Goal: Information Seeking & Learning: Learn about a topic

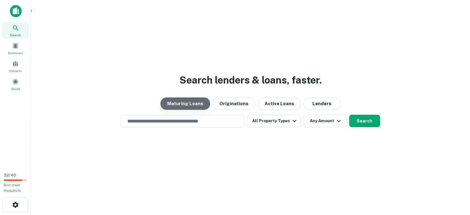
click at [189, 99] on button "Maturing Loans" at bounding box center [185, 103] width 50 height 12
click at [175, 121] on input "text" at bounding box center [183, 120] width 118 height 7
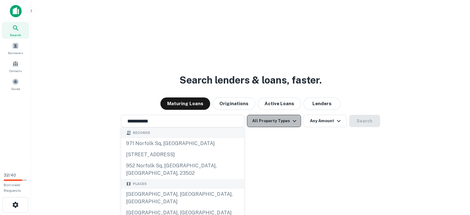
click at [293, 119] on icon "button" at bounding box center [294, 120] width 7 height 7
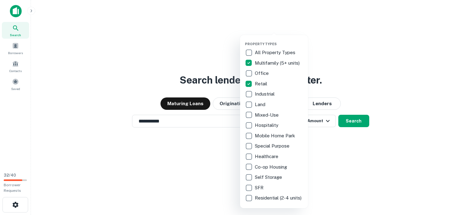
click at [355, 120] on div at bounding box center [237, 107] width 475 height 215
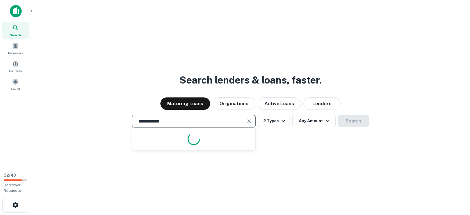
click at [207, 120] on input "**********" at bounding box center [189, 120] width 109 height 7
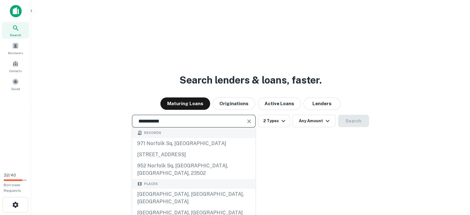
click at [207, 120] on input "**********" at bounding box center [189, 120] width 109 height 7
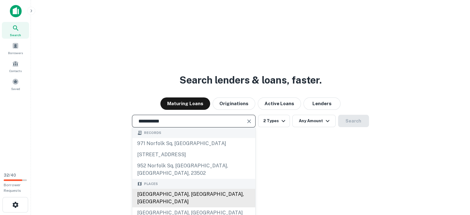
click at [167, 188] on div "Norfolk, VA, USA" at bounding box center [193, 197] width 123 height 19
type input "**********"
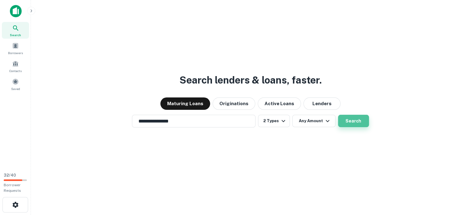
click at [356, 118] on button "Search" at bounding box center [353, 121] width 31 height 12
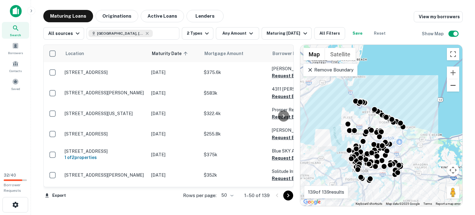
click at [452, 84] on button "Zoom out" at bounding box center [452, 85] width 12 height 12
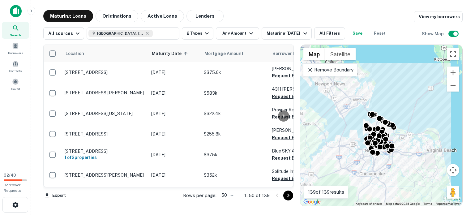
drag, startPoint x: 419, startPoint y: 105, endPoint x: 421, endPoint y: 108, distance: 3.5
click at [421, 108] on div "To activate drag with keyboard, press Alt + Enter. Once in keyboard drag state,…" at bounding box center [381, 125] width 162 height 161
click at [331, 66] on p "Remove Boundary" at bounding box center [330, 69] width 46 height 7
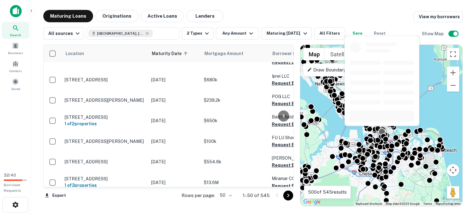
scroll to position [955, 0]
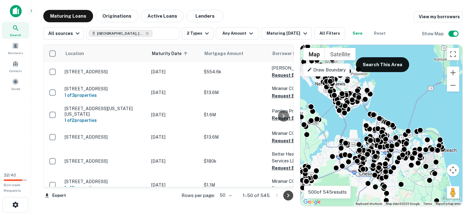
click at [288, 194] on icon "Go to next page" at bounding box center [288, 195] width 2 height 4
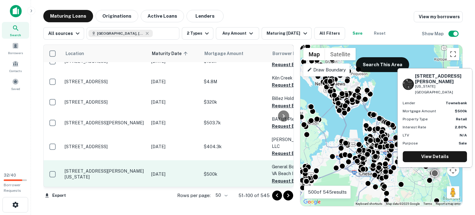
scroll to position [924, 0]
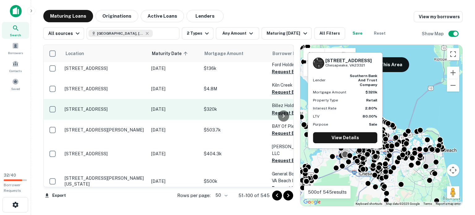
click at [125, 106] on p "4016 Portsmouth Blvd Chesapeake, VA23321" at bounding box center [105, 109] width 80 height 6
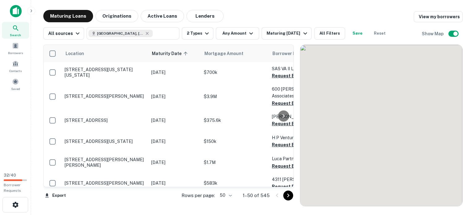
scroll to position [924, 0]
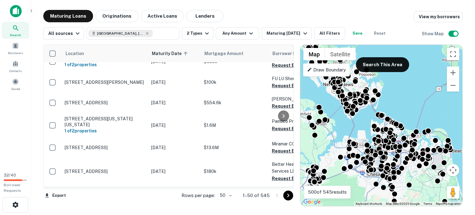
drag, startPoint x: 407, startPoint y: 108, endPoint x: 415, endPoint y: 109, distance: 8.7
click at [415, 109] on div "To activate drag with keyboard, press Alt + Enter. Once in keyboard drag state,…" at bounding box center [381, 125] width 162 height 161
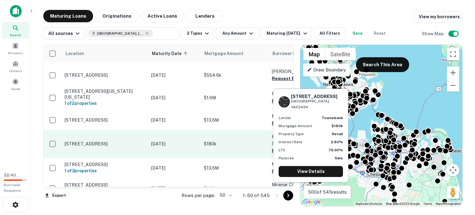
scroll to position [955, 0]
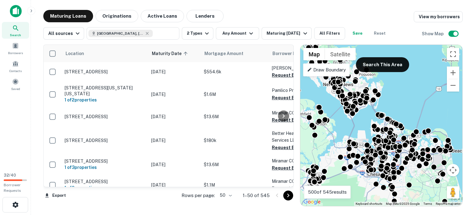
click at [288, 195] on icon "Go to next page" at bounding box center [288, 195] width 2 height 4
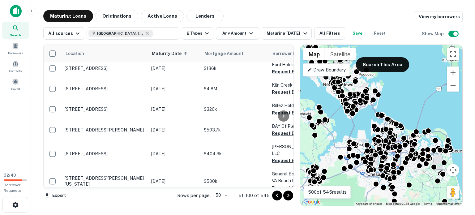
scroll to position [936, 0]
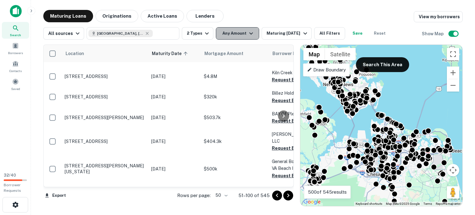
click at [250, 29] on button "Any Amount" at bounding box center [237, 33] width 43 height 12
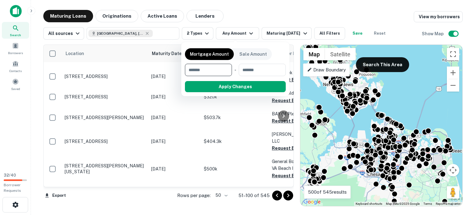
click at [192, 69] on input "number" at bounding box center [206, 70] width 43 height 12
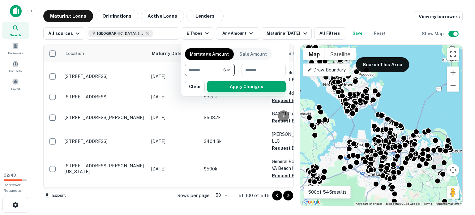
type input "*******"
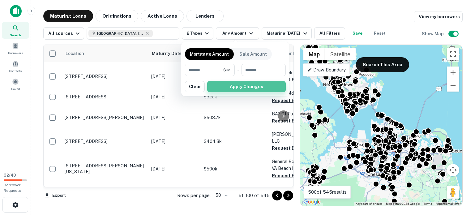
click at [250, 84] on button "Apply Changes" at bounding box center [246, 86] width 78 height 11
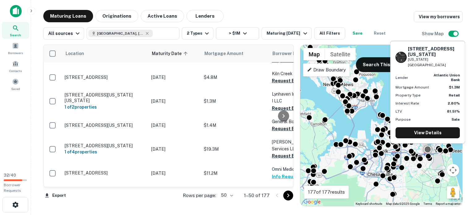
scroll to position [658, 0]
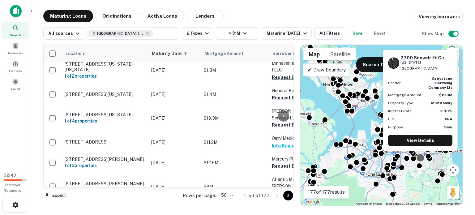
click at [420, 156] on div at bounding box center [420, 157] width 9 height 9
click at [414, 136] on link "View Details" at bounding box center [420, 140] width 64 height 11
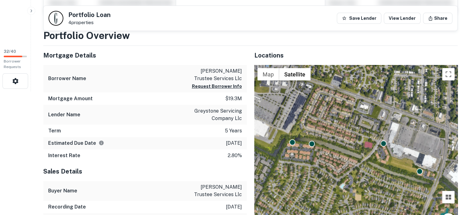
scroll to position [93, 0]
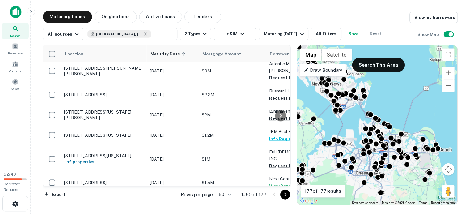
scroll to position [776, 0]
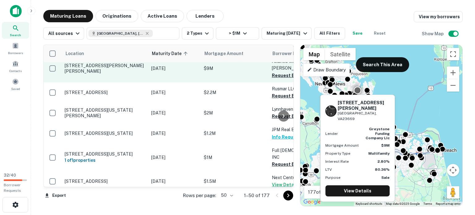
click at [71, 70] on p "232 W Gilbert St Hampton, VA23669" at bounding box center [105, 68] width 80 height 11
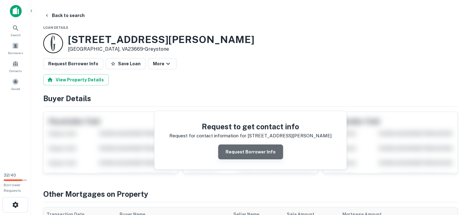
click at [256, 147] on button "Request Borrower Info" at bounding box center [250, 151] width 65 height 15
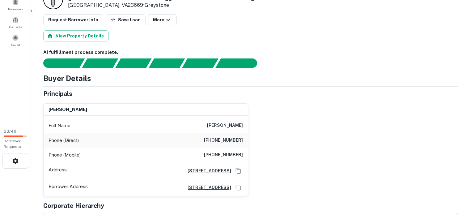
scroll to position [75, 0]
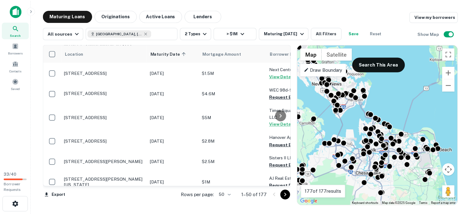
scroll to position [885, 0]
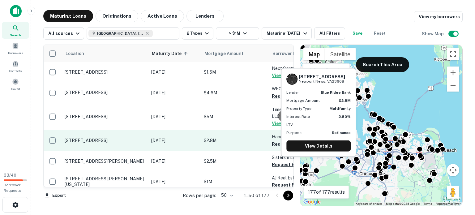
click at [134, 141] on p "12847 Jefferson Ave Newport News, VA23608" at bounding box center [105, 140] width 80 height 6
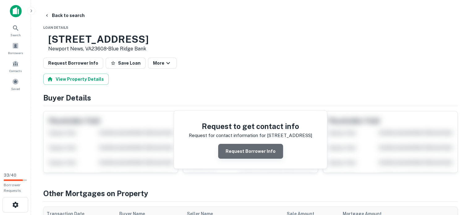
click at [262, 147] on button "Request Borrower Info" at bounding box center [250, 151] width 65 height 15
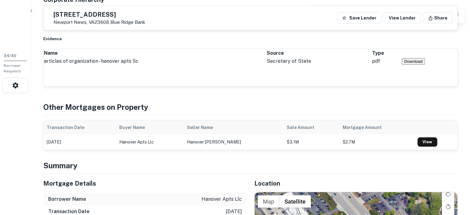
scroll to position [124, 0]
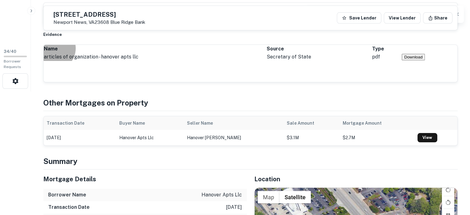
click at [425, 60] on button "Download" at bounding box center [413, 57] width 23 height 6
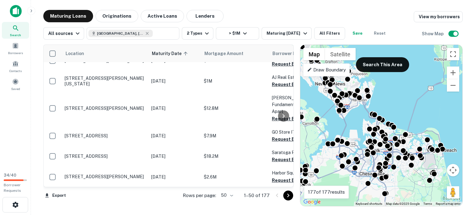
scroll to position [988, 0]
click at [287, 194] on icon "Go to next page" at bounding box center [287, 195] width 7 height 7
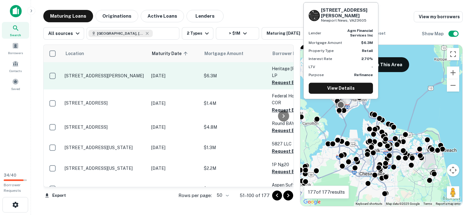
click at [99, 73] on p "[STREET_ADDRESS][PERSON_NAME]" at bounding box center [105, 76] width 80 height 6
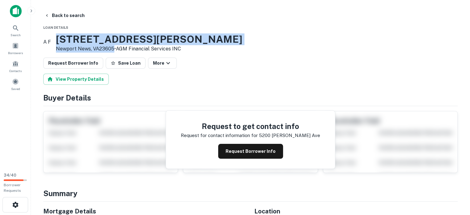
drag, startPoint x: 64, startPoint y: 33, endPoint x: 125, endPoint y: 50, distance: 63.5
copy div "[STREET_ADDRESS][PERSON_NAME]"
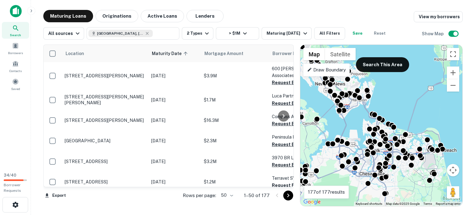
click at [287, 196] on icon "Go to next page" at bounding box center [287, 195] width 7 height 7
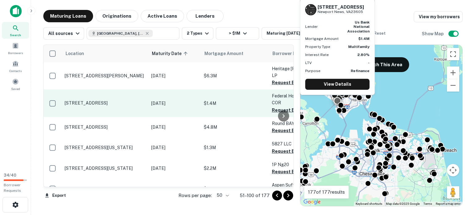
click at [93, 100] on p "[STREET_ADDRESS]" at bounding box center [105, 103] width 80 height 6
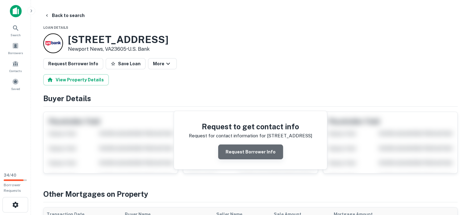
click at [256, 146] on button "Request Borrower Info" at bounding box center [250, 151] width 65 height 15
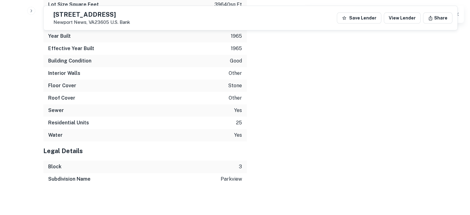
scroll to position [778, 0]
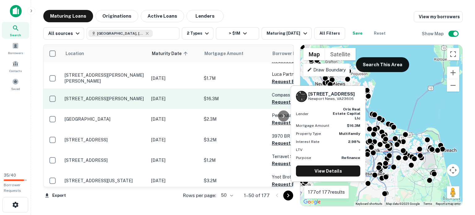
scroll to position [31, 0]
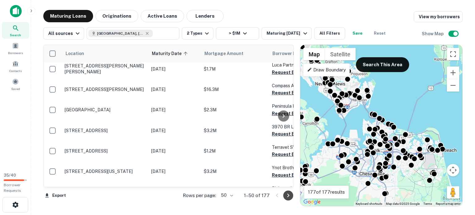
click at [286, 194] on icon "Go to next page" at bounding box center [287, 195] width 7 height 7
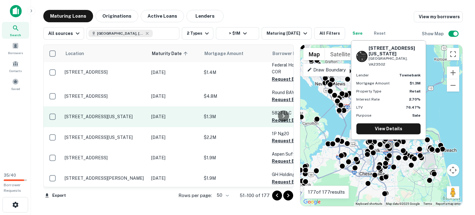
scroll to position [0, 0]
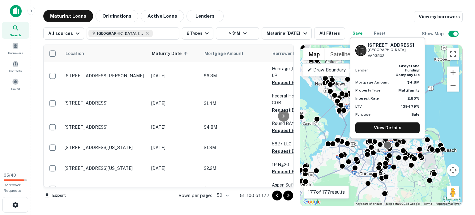
click at [387, 144] on div at bounding box center [387, 144] width 9 height 9
click at [382, 124] on link "View Details" at bounding box center [387, 127] width 64 height 11
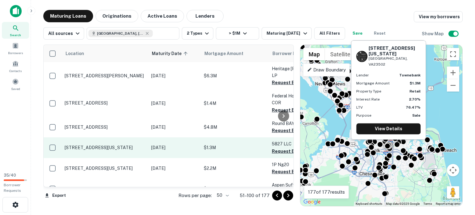
click at [107, 145] on p "[STREET_ADDRESS][US_STATE]" at bounding box center [105, 148] width 80 height 6
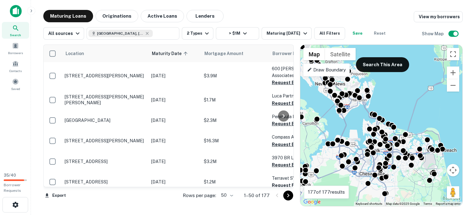
click at [290, 193] on icon "Go to next page" at bounding box center [287, 195] width 7 height 7
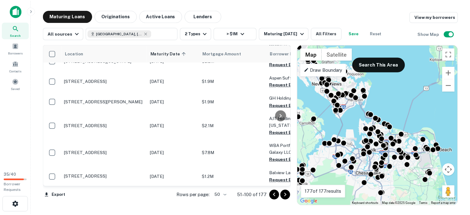
scroll to position [112, 0]
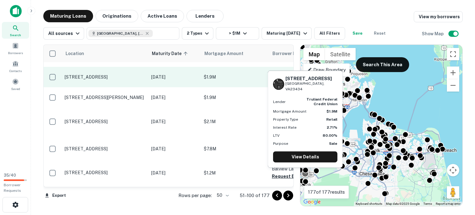
click at [110, 74] on p "[STREET_ADDRESS]" at bounding box center [105, 77] width 80 height 6
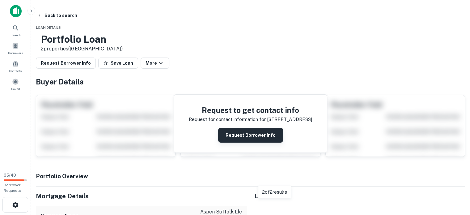
click at [246, 134] on button "Request Borrower Info" at bounding box center [250, 135] width 65 height 15
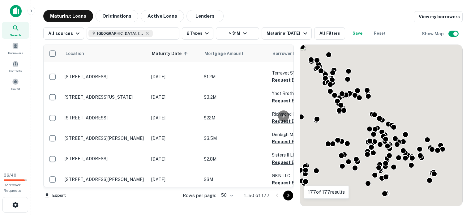
scroll to position [112, 0]
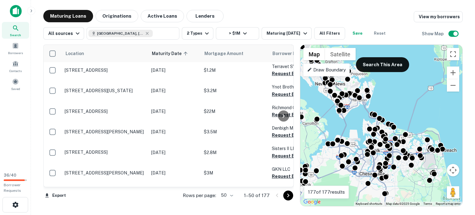
click at [290, 195] on icon "Go to next page" at bounding box center [287, 195] width 7 height 7
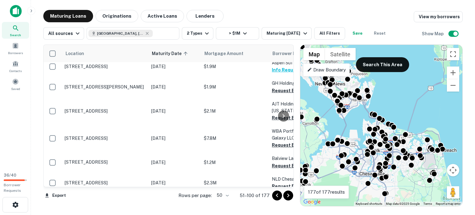
scroll to position [123, 0]
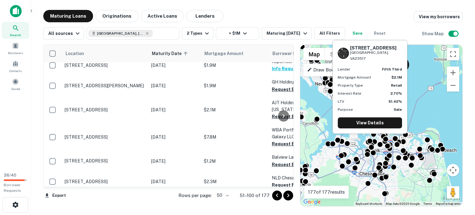
click at [369, 138] on div "901 W 24TH ST Norfolk, VA23517 Lender fifth third Mortgage Amount $2.1M Propert…" at bounding box center [370, 88] width 76 height 99
click at [367, 120] on link "View Details" at bounding box center [369, 122] width 64 height 11
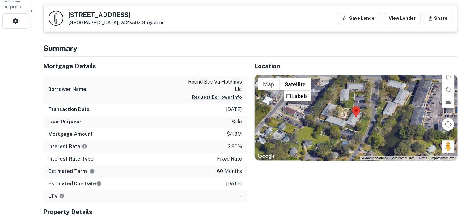
scroll to position [185, 0]
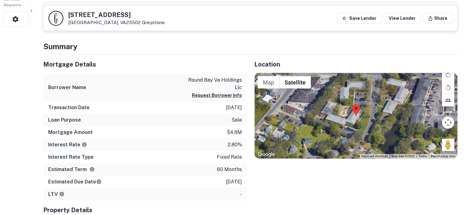
click at [447, 121] on button "Map camera controls" at bounding box center [448, 122] width 12 height 12
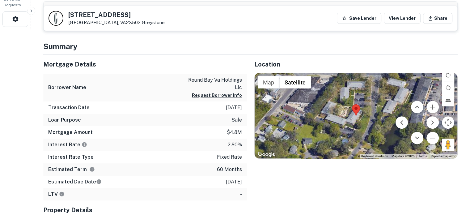
click at [447, 121] on button "Map camera controls" at bounding box center [448, 122] width 12 height 12
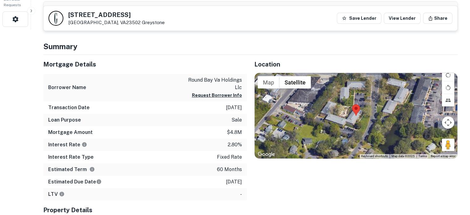
click at [446, 119] on button "Map camera controls" at bounding box center [448, 122] width 12 height 12
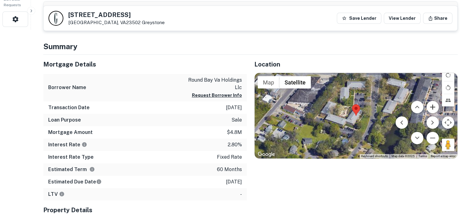
click at [433, 104] on button "Zoom in" at bounding box center [432, 107] width 12 height 12
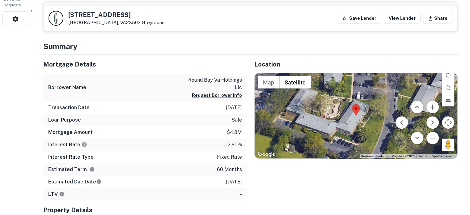
click at [433, 137] on button "Zoom out" at bounding box center [432, 138] width 12 height 12
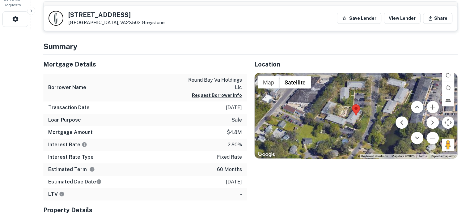
click at [433, 137] on button "Zoom out" at bounding box center [432, 138] width 12 height 12
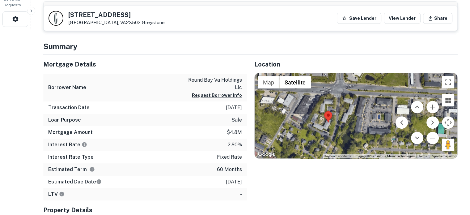
drag, startPoint x: 360, startPoint y: 134, endPoint x: 331, endPoint y: 141, distance: 29.8
click at [331, 141] on div at bounding box center [356, 115] width 203 height 85
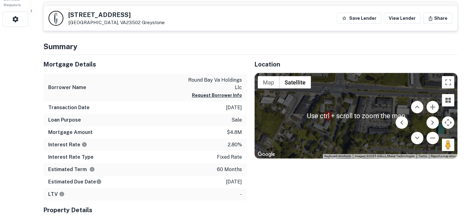
click at [351, 146] on div at bounding box center [356, 115] width 203 height 85
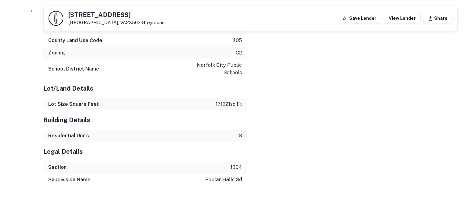
scroll to position [685, 0]
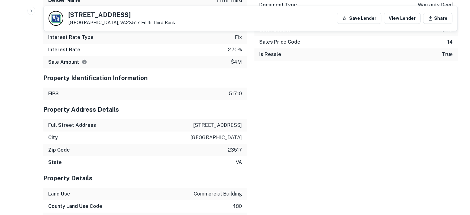
scroll to position [463, 0]
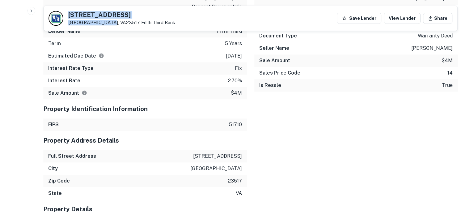
drag, startPoint x: 69, startPoint y: 13, endPoint x: 106, endPoint y: 23, distance: 38.3
click at [106, 23] on div "[STREET_ADDRESS][GEOGRAPHIC_DATA]" at bounding box center [121, 19] width 107 height 14
copy div "[STREET_ADDRESS]"
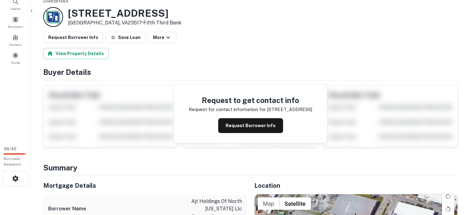
scroll to position [0, 0]
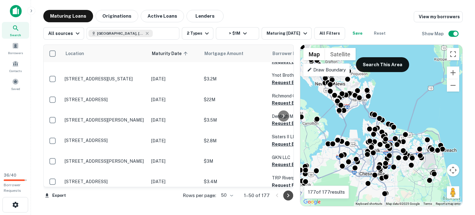
click at [289, 192] on icon "Go to next page" at bounding box center [287, 195] width 7 height 7
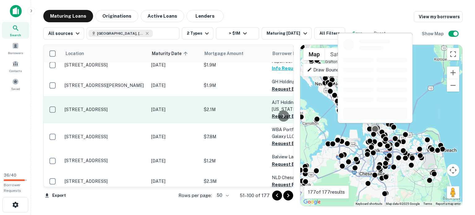
scroll to position [154, 0]
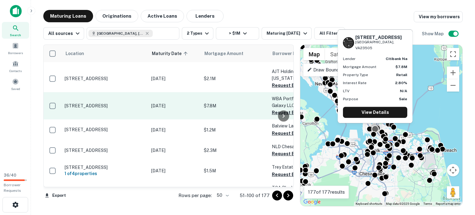
click at [96, 103] on p "[STREET_ADDRESS]" at bounding box center [105, 106] width 80 height 6
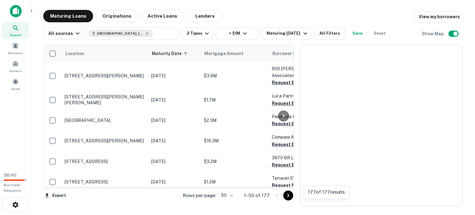
scroll to position [154, 0]
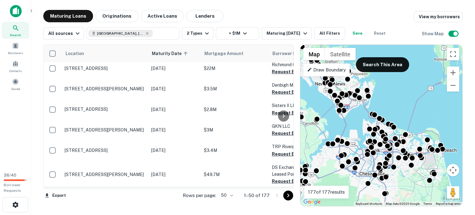
click at [285, 195] on icon "Go to next page" at bounding box center [287, 195] width 7 height 7
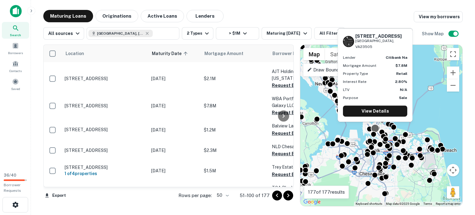
click at [374, 126] on div at bounding box center [374, 128] width 9 height 9
click at [367, 108] on link "View Details" at bounding box center [375, 110] width 64 height 11
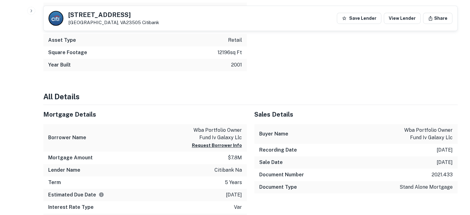
scroll to position [433, 0]
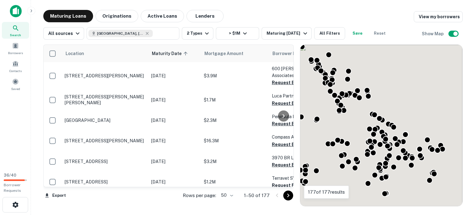
scroll to position [154, 0]
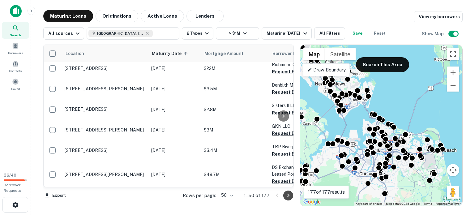
click at [288, 195] on icon "Go to next page" at bounding box center [288, 195] width 2 height 4
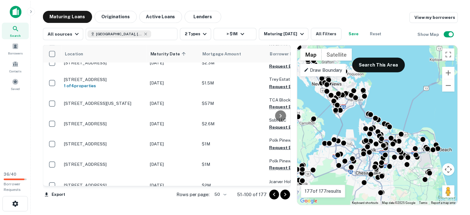
scroll to position [247, 0]
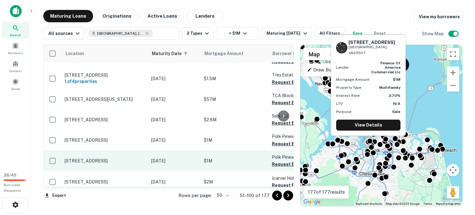
click at [98, 158] on p "[STREET_ADDRESS]" at bounding box center [105, 161] width 80 height 6
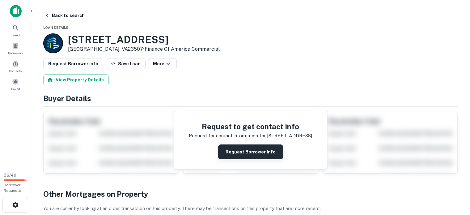
click at [251, 147] on button "Request Borrower Info" at bounding box center [250, 151] width 65 height 15
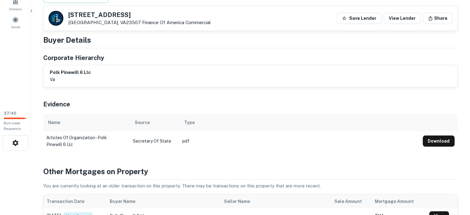
scroll to position [93, 0]
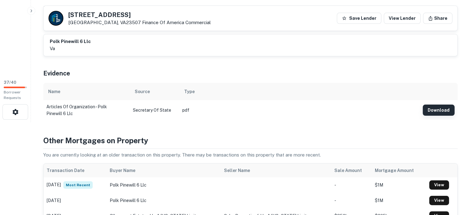
click at [434, 107] on button "Download" at bounding box center [439, 109] width 32 height 11
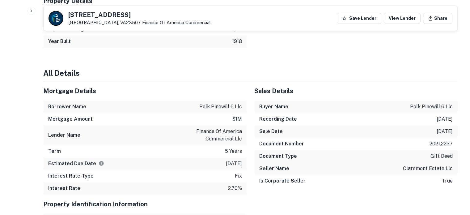
scroll to position [525, 0]
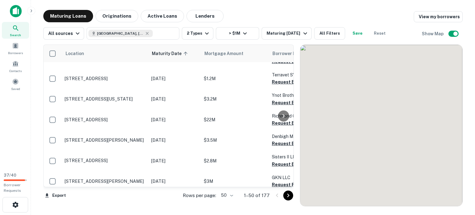
scroll to position [247, 0]
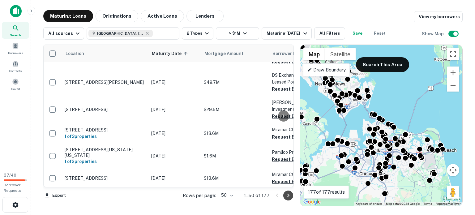
click at [286, 192] on icon "Go to next page" at bounding box center [287, 195] width 7 height 7
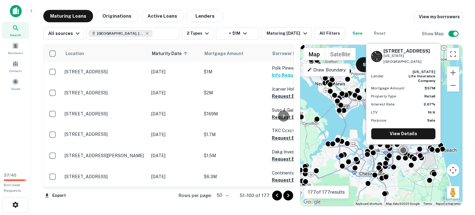
scroll to position [339, 0]
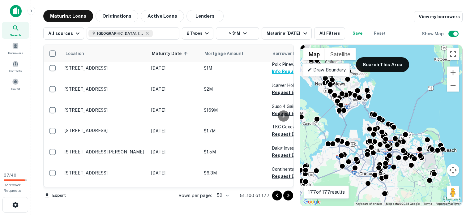
click at [389, 136] on div "To activate drag with keyboard, press Alt + Enter. Once in keyboard drag state,…" at bounding box center [381, 125] width 162 height 161
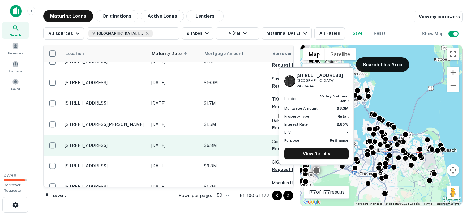
scroll to position [370, 0]
